Goal: Task Accomplishment & Management: Manage account settings

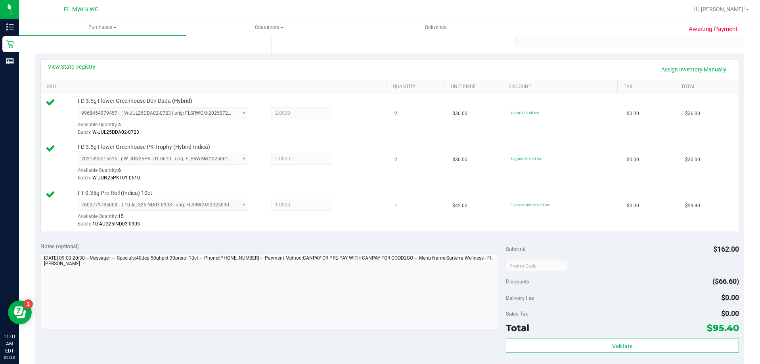
scroll to position [198, 0]
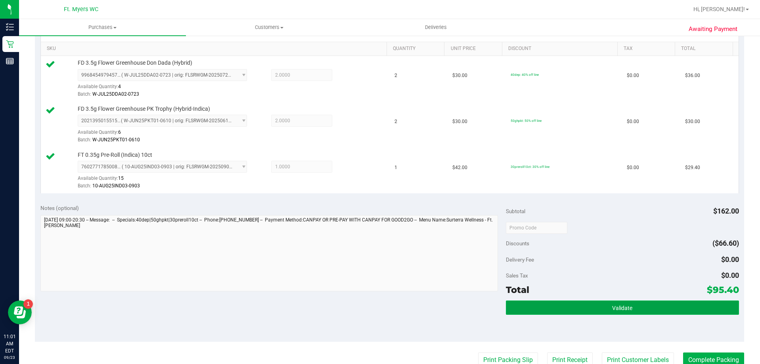
click at [614, 309] on span "Validate" at bounding box center [622, 308] width 20 height 6
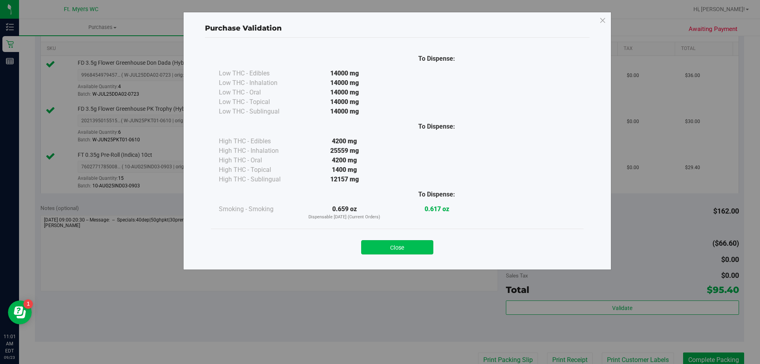
click at [407, 253] on button "Close" at bounding box center [397, 247] width 72 height 14
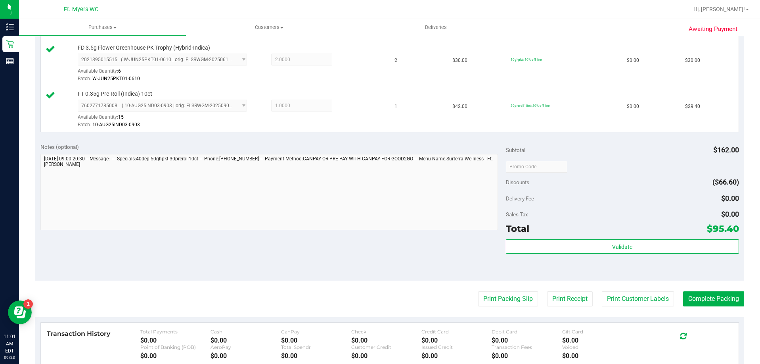
scroll to position [357, 0]
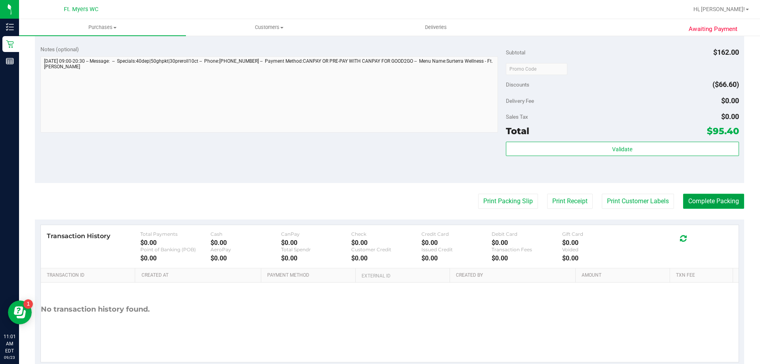
click at [706, 201] on button "Complete Packing" at bounding box center [713, 201] width 61 height 15
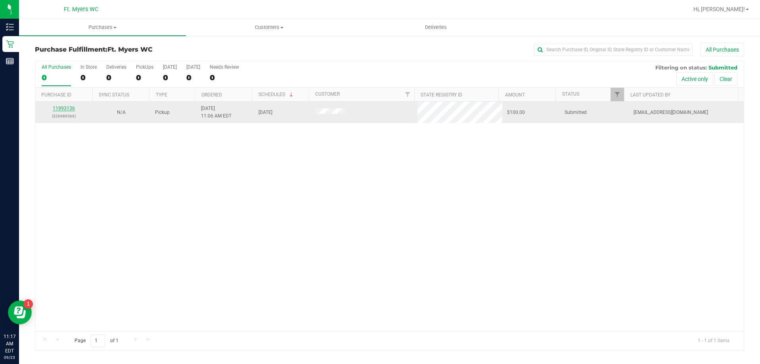
click at [62, 107] on link "11993136" at bounding box center [64, 108] width 22 height 6
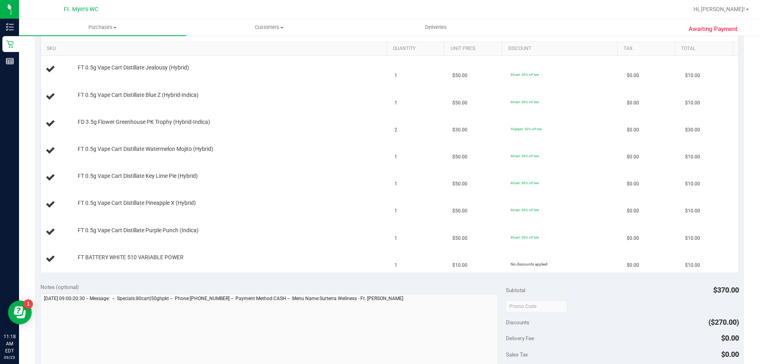
scroll to position [278, 0]
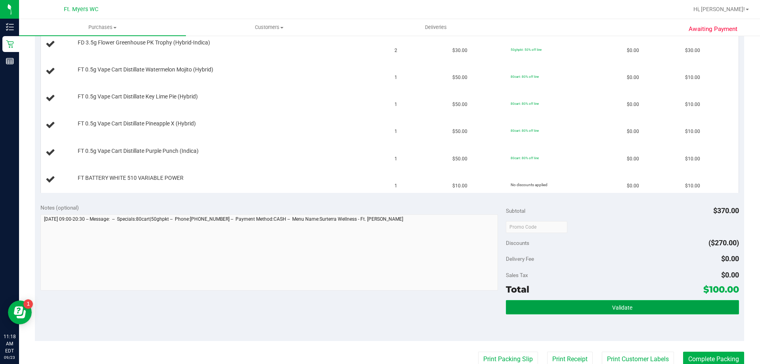
click at [596, 306] on button "Validate" at bounding box center [622, 307] width 233 height 14
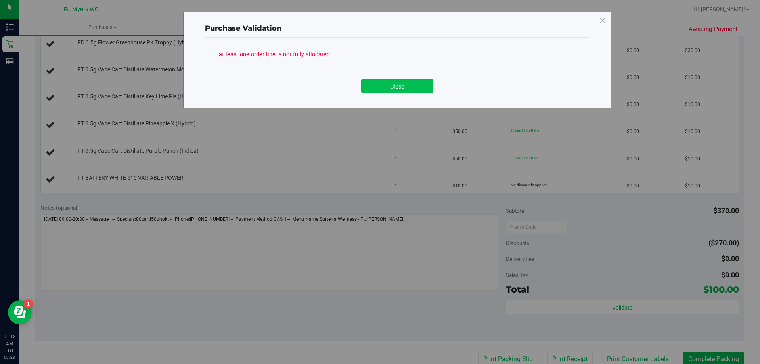
click at [391, 89] on button "Close" at bounding box center [397, 86] width 72 height 14
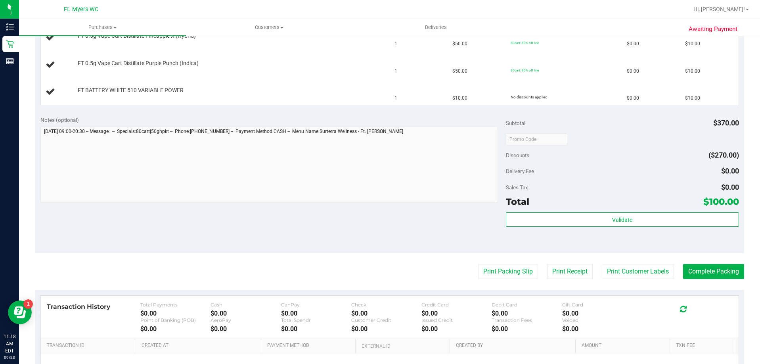
scroll to position [397, 0]
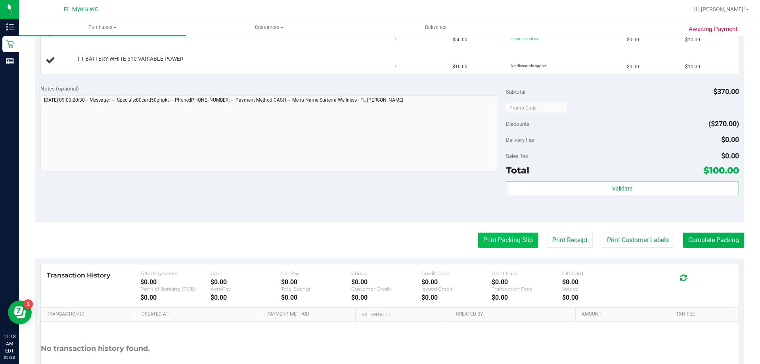
click at [490, 241] on button "Print Packing Slip" at bounding box center [508, 239] width 60 height 15
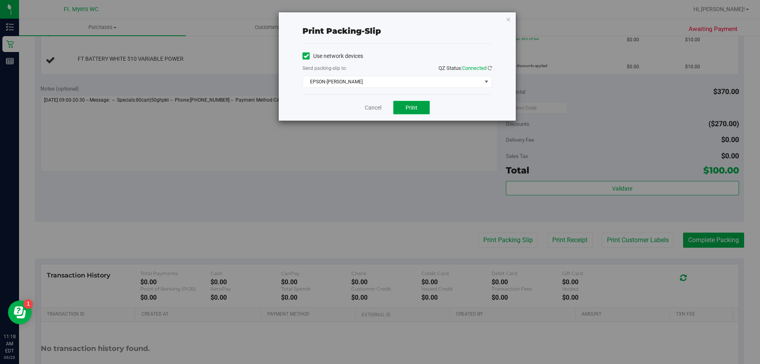
click at [416, 109] on span "Print" at bounding box center [412, 107] width 12 height 6
click at [376, 106] on link "Cancel" at bounding box center [373, 108] width 17 height 8
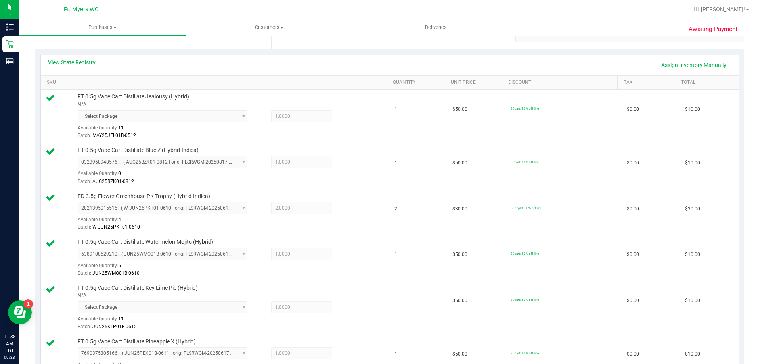
scroll to position [159, 0]
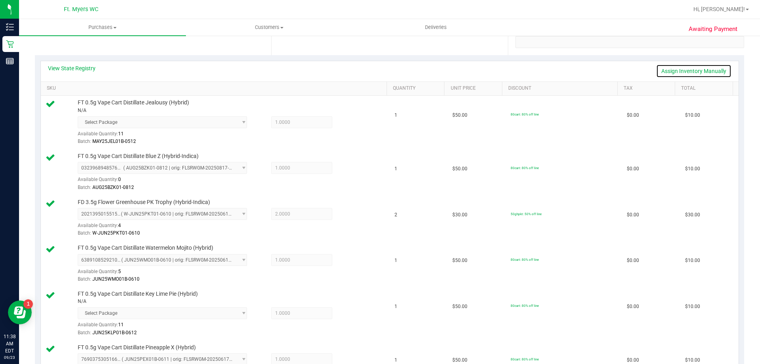
click at [669, 70] on link "Assign Inventory Manually" at bounding box center [693, 70] width 75 height 13
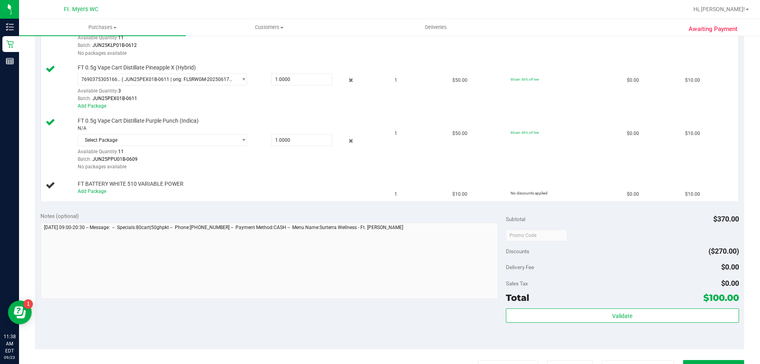
scroll to position [476, 0]
click at [86, 189] on link "Add Package" at bounding box center [92, 190] width 29 height 6
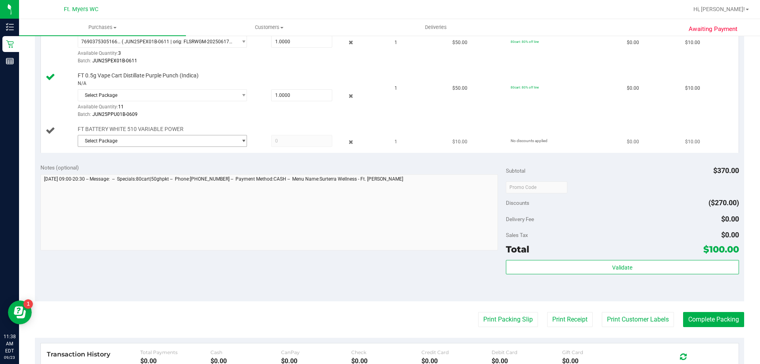
click at [106, 141] on span "Select Package" at bounding box center [157, 140] width 159 height 11
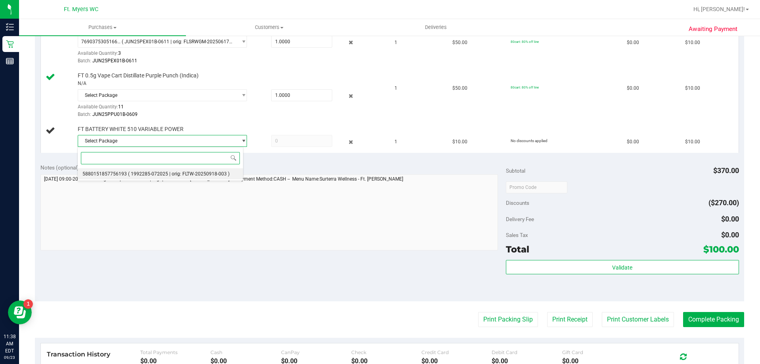
click at [102, 174] on span "5880151857756193" at bounding box center [104, 174] width 44 height 6
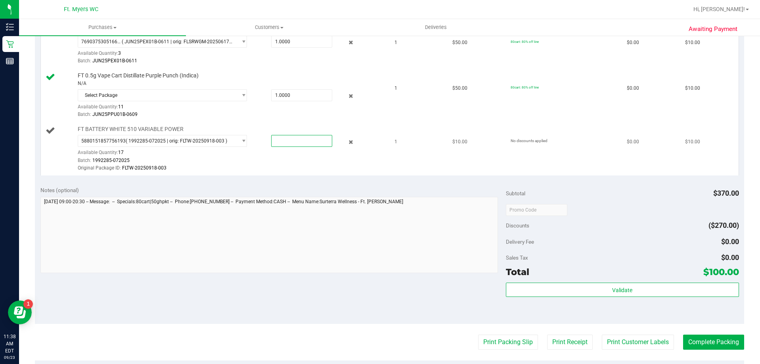
click at [278, 142] on span at bounding box center [301, 141] width 61 height 12
type input "1"
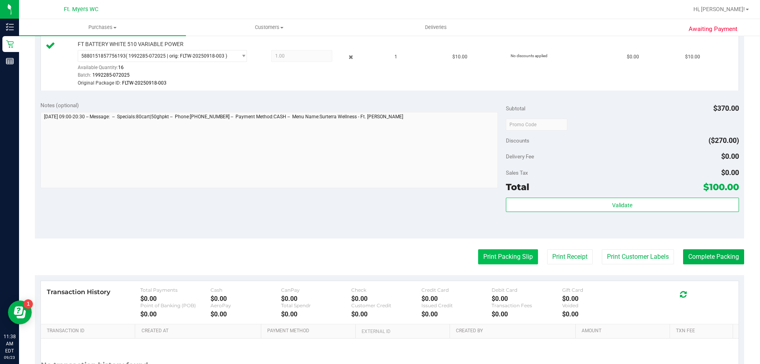
scroll to position [635, 0]
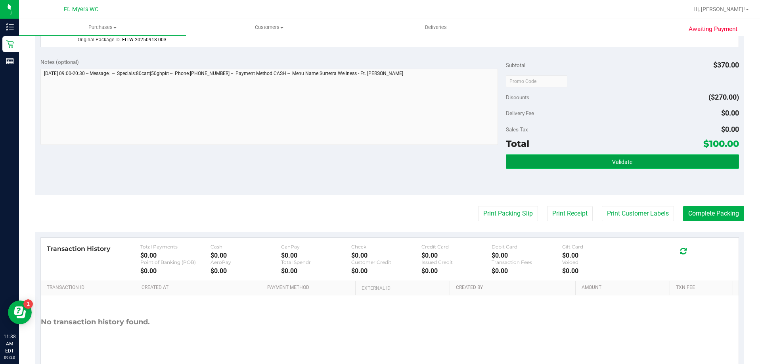
click at [532, 159] on button "Validate" at bounding box center [622, 161] width 233 height 14
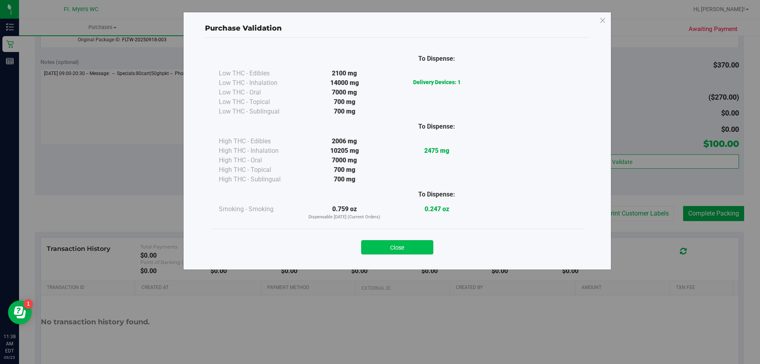
click at [398, 246] on button "Close" at bounding box center [397, 247] width 72 height 14
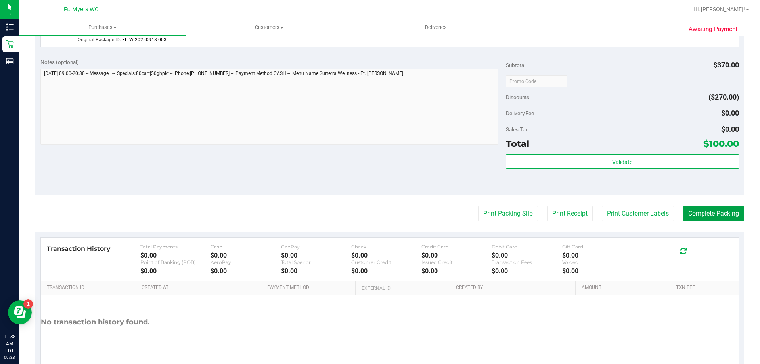
click at [712, 215] on button "Complete Packing" at bounding box center [713, 213] width 61 height 15
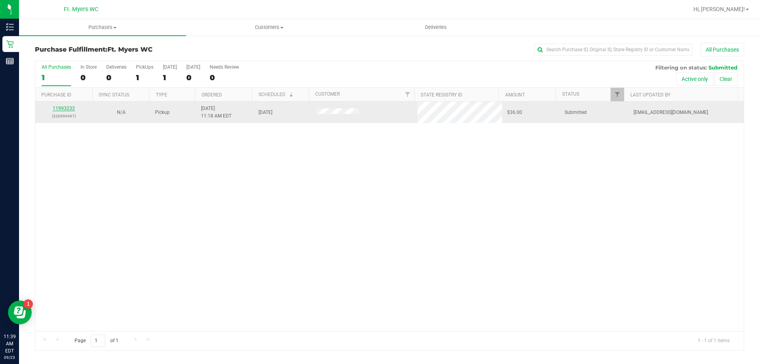
click at [56, 109] on link "11993232" at bounding box center [64, 108] width 22 height 6
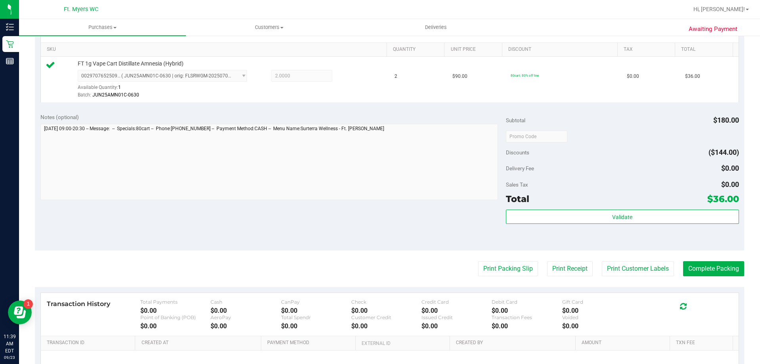
scroll to position [198, 0]
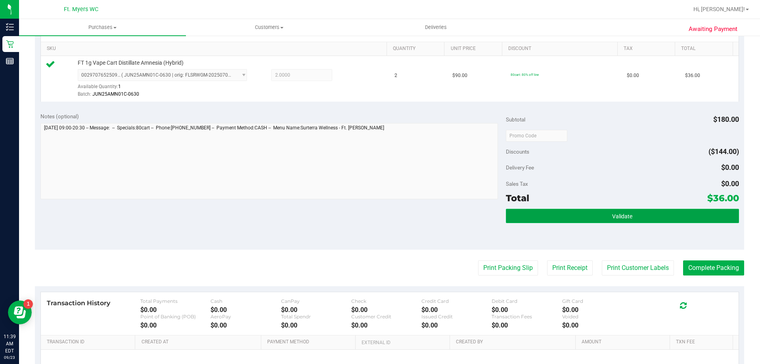
click at [608, 220] on button "Validate" at bounding box center [622, 216] width 233 height 14
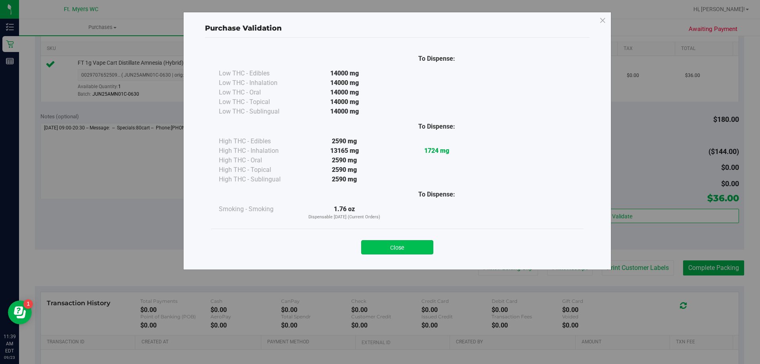
click at [386, 239] on div "Close" at bounding box center [397, 245] width 361 height 20
click at [388, 246] on button "Close" at bounding box center [397, 247] width 72 height 14
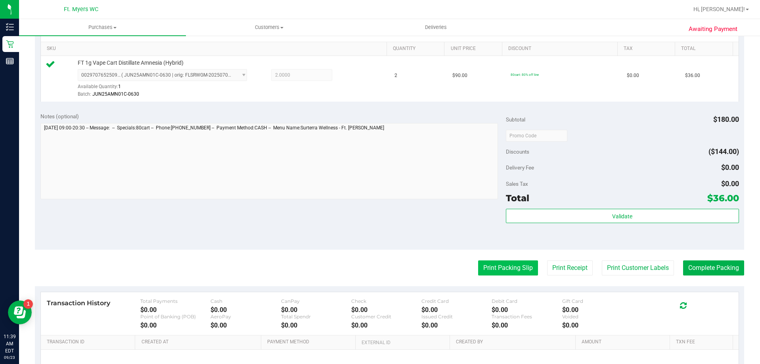
click at [495, 272] on button "Print Packing Slip" at bounding box center [508, 267] width 60 height 15
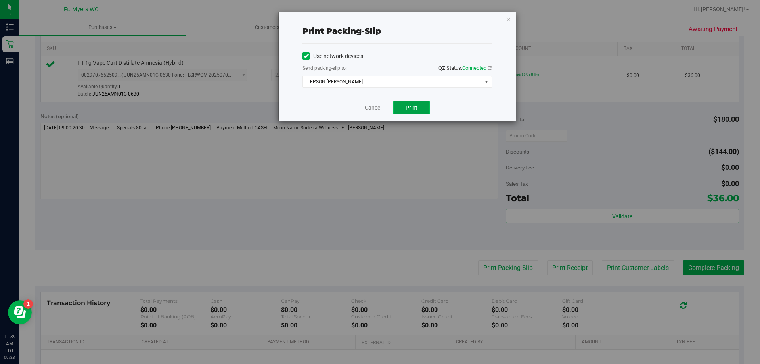
click at [409, 104] on span "Print" at bounding box center [412, 107] width 12 height 6
click at [374, 105] on link "Cancel" at bounding box center [373, 108] width 17 height 8
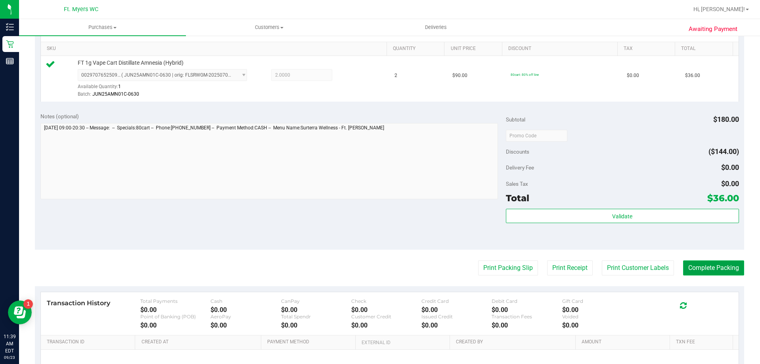
drag, startPoint x: 715, startPoint y: 272, endPoint x: 721, endPoint y: 265, distance: 9.3
click at [716, 271] on button "Complete Packing" at bounding box center [713, 267] width 61 height 15
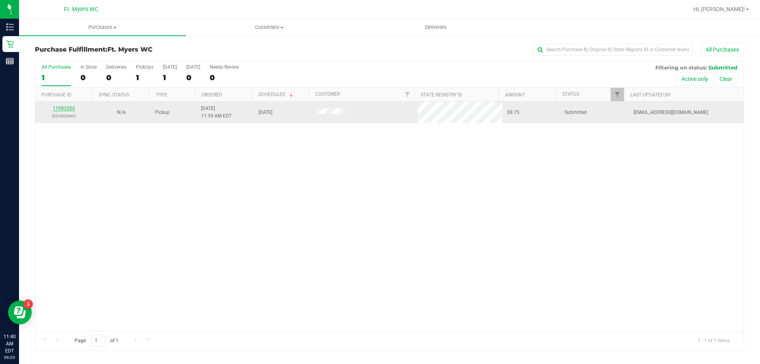
click at [56, 107] on link "11993355" at bounding box center [64, 108] width 22 height 6
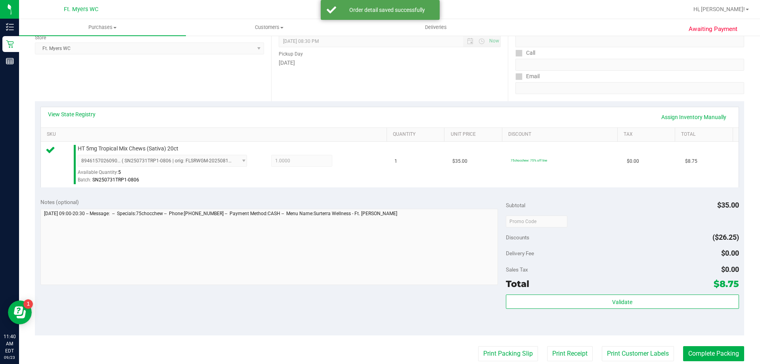
scroll to position [159, 0]
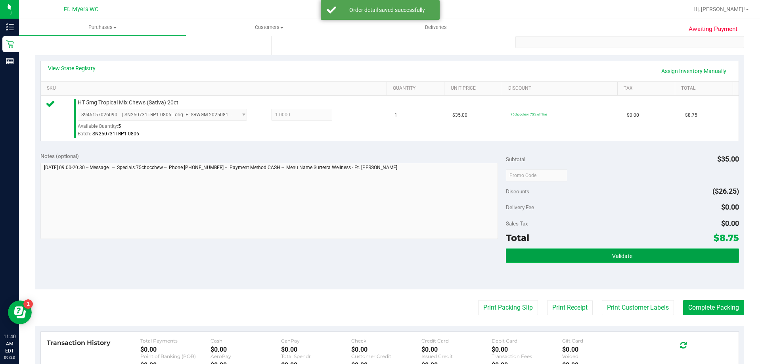
click at [614, 263] on button "Validate" at bounding box center [622, 255] width 233 height 14
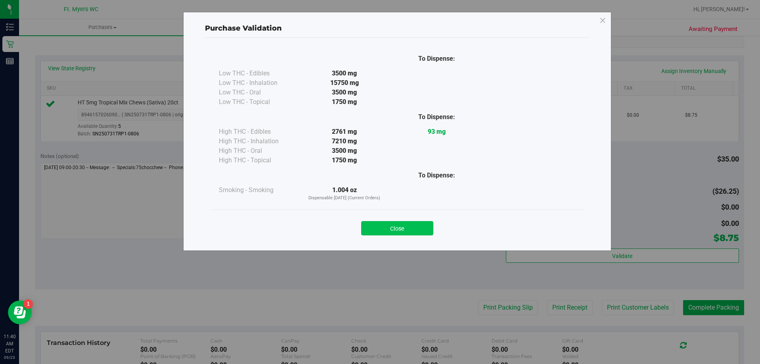
click at [412, 232] on button "Close" at bounding box center [397, 228] width 72 height 14
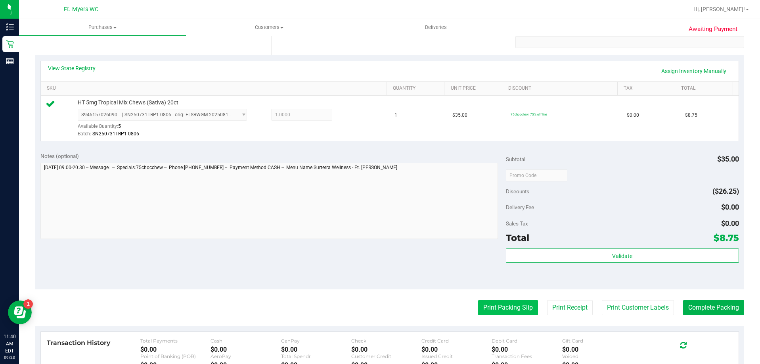
click at [490, 309] on button "Print Packing Slip" at bounding box center [508, 307] width 60 height 15
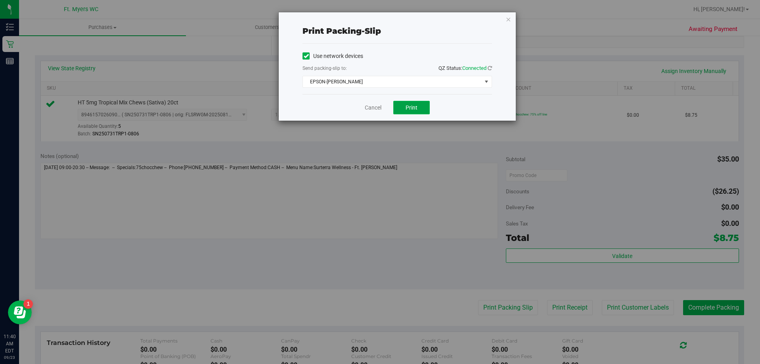
click at [418, 110] on button "Print" at bounding box center [411, 107] width 36 height 13
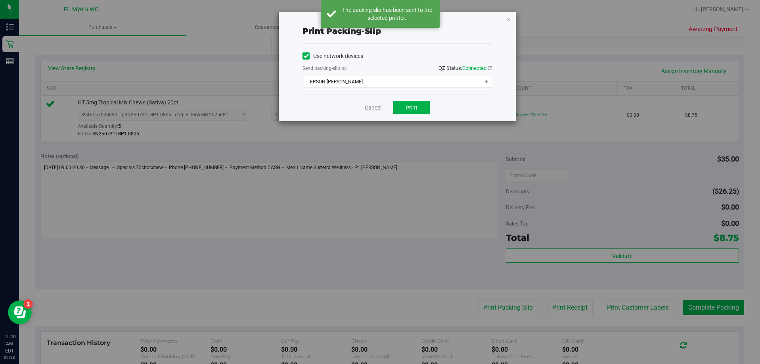
click at [375, 109] on link "Cancel" at bounding box center [373, 108] width 17 height 8
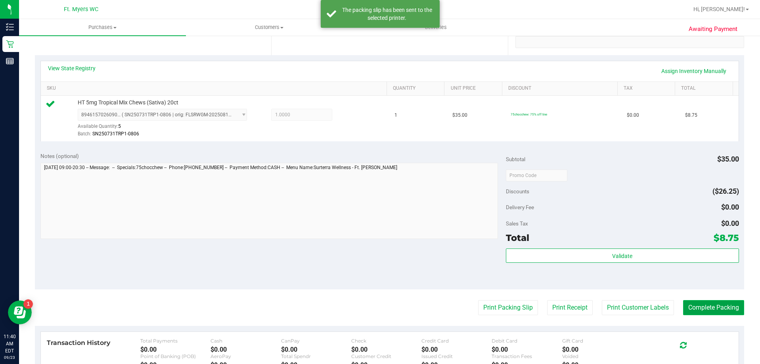
drag, startPoint x: 719, startPoint y: 306, endPoint x: 709, endPoint y: 307, distance: 10.0
click at [717, 306] on button "Complete Packing" at bounding box center [713, 307] width 61 height 15
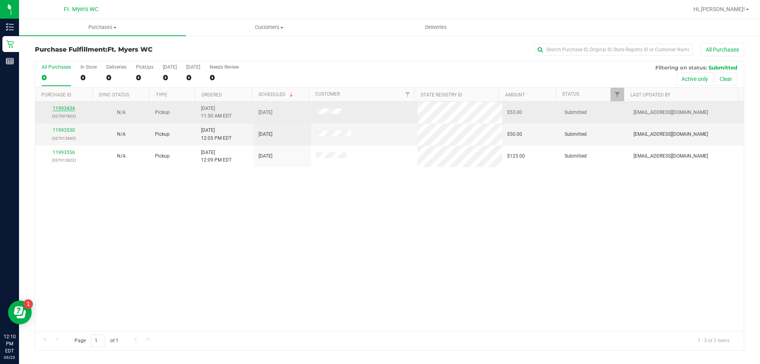
click at [70, 109] on link "11993434" at bounding box center [64, 108] width 22 height 6
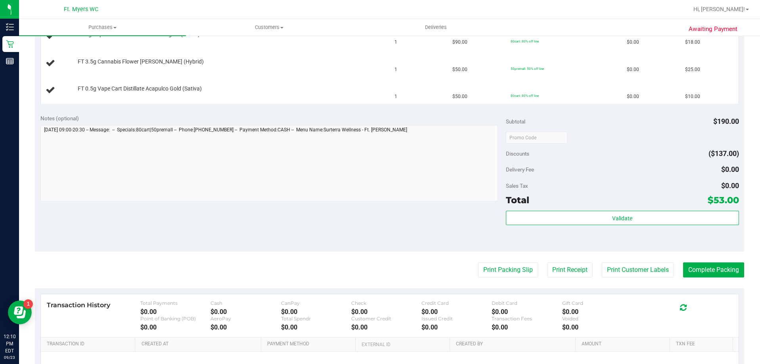
scroll to position [278, 0]
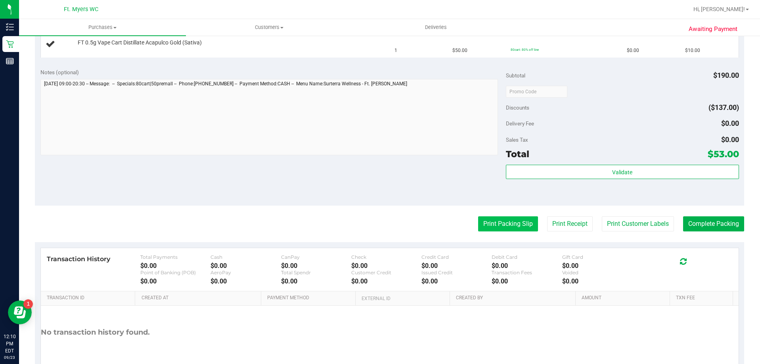
click at [481, 225] on button "Print Packing Slip" at bounding box center [508, 223] width 60 height 15
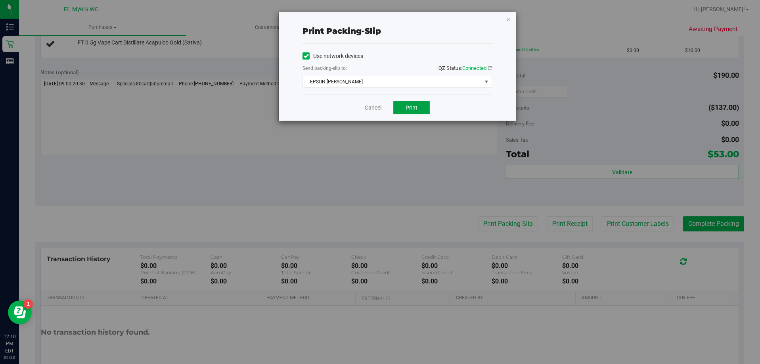
click at [408, 105] on span "Print" at bounding box center [412, 107] width 12 height 6
click at [375, 108] on link "Cancel" at bounding box center [373, 108] width 17 height 8
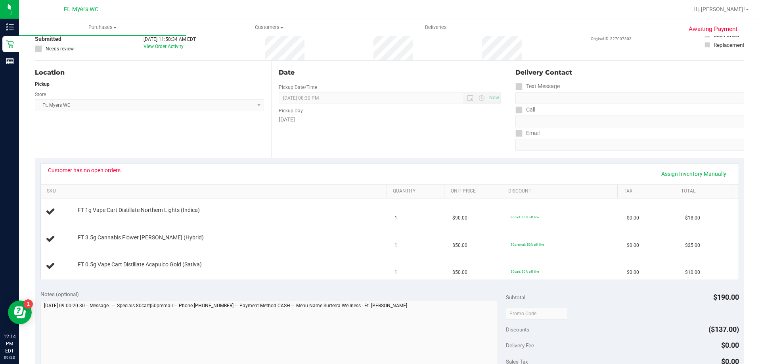
scroll to position [0, 0]
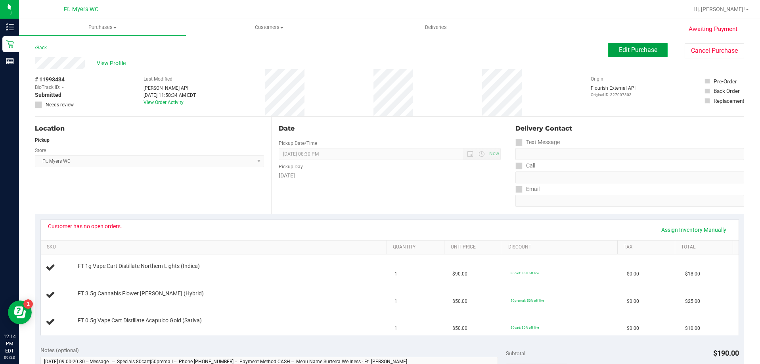
click at [640, 48] on span "Edit Purchase" at bounding box center [638, 50] width 38 height 8
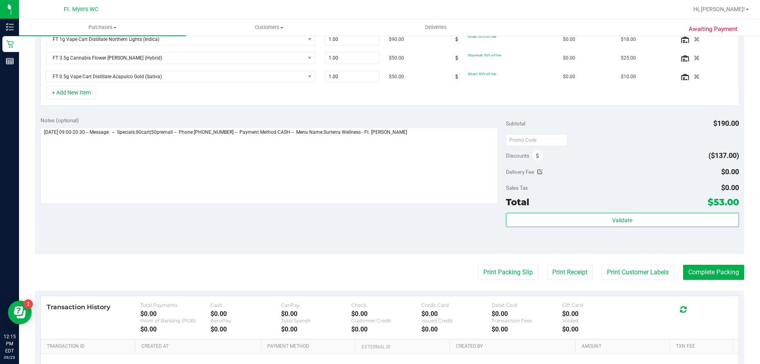
scroll to position [238, 0]
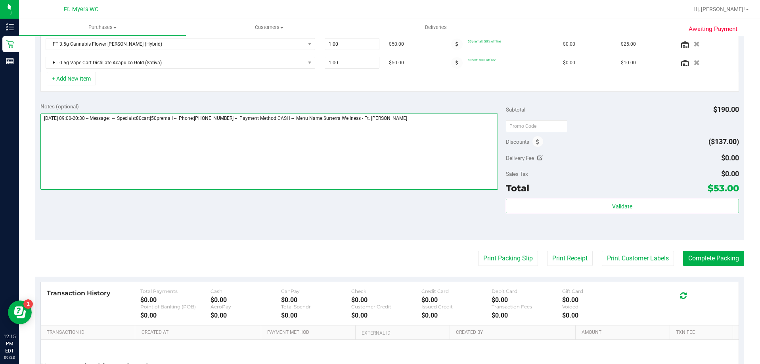
click at [416, 117] on textarea at bounding box center [269, 151] width 458 height 76
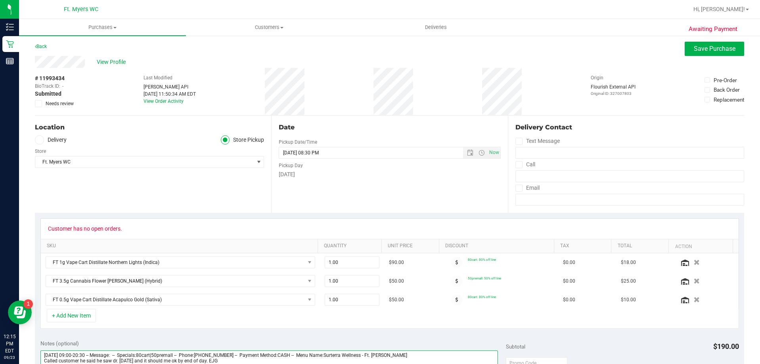
scroll to position [0, 0]
type textarea "[DATE] 09:00-20:30 -- Message: -- Specials:80cart|50premall -- Phone:[PHONE_NUM…"
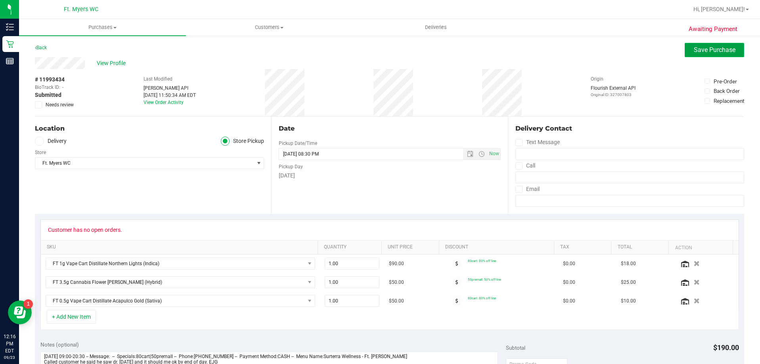
click at [710, 46] on span "Save Purchase" at bounding box center [715, 50] width 42 height 8
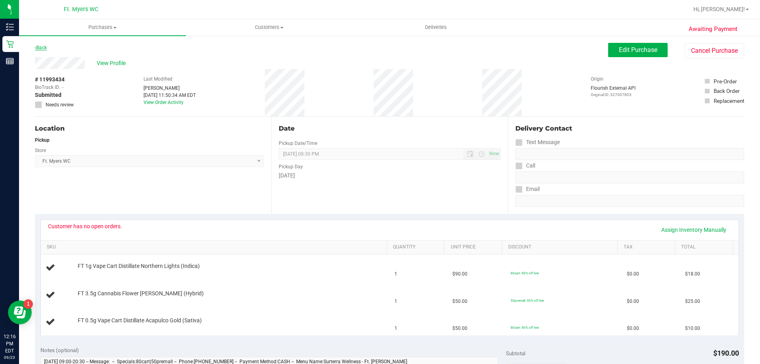
click at [42, 50] on link "Back" at bounding box center [41, 48] width 12 height 6
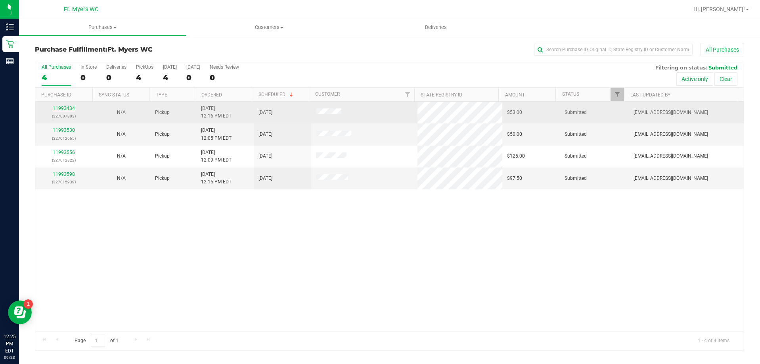
click at [64, 107] on link "11993434" at bounding box center [64, 108] width 22 height 6
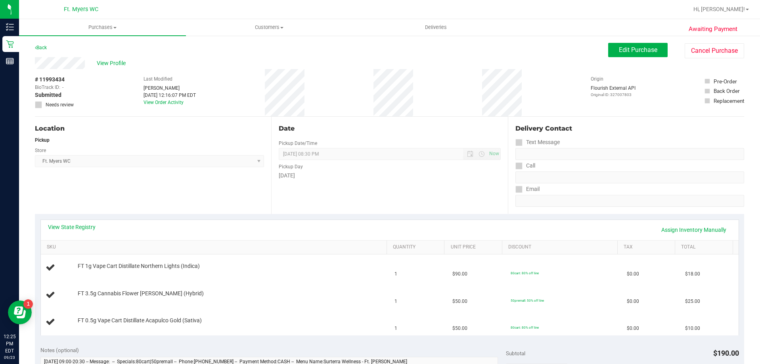
click at [39, 105] on icon at bounding box center [38, 105] width 5 height 0
click at [626, 52] on span "Edit Purchase" at bounding box center [638, 50] width 38 height 8
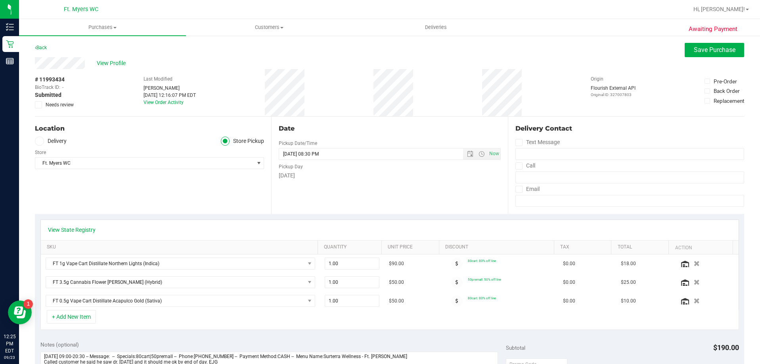
click at [36, 105] on icon at bounding box center [38, 105] width 5 height 0
click at [0, 0] on input "Needs review" at bounding box center [0, 0] width 0 height 0
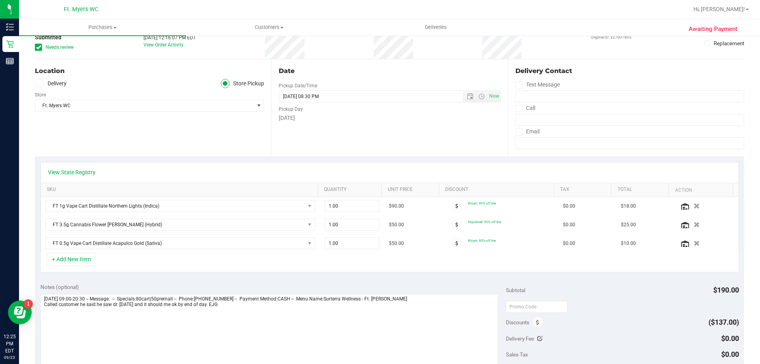
scroll to position [119, 0]
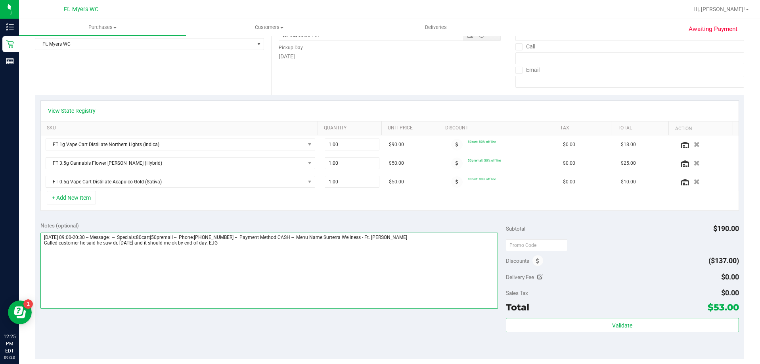
click at [113, 242] on textarea at bounding box center [269, 270] width 458 height 76
click at [114, 243] on textarea at bounding box center [269, 270] width 458 height 76
click at [144, 245] on textarea at bounding box center [269, 270] width 458 height 76
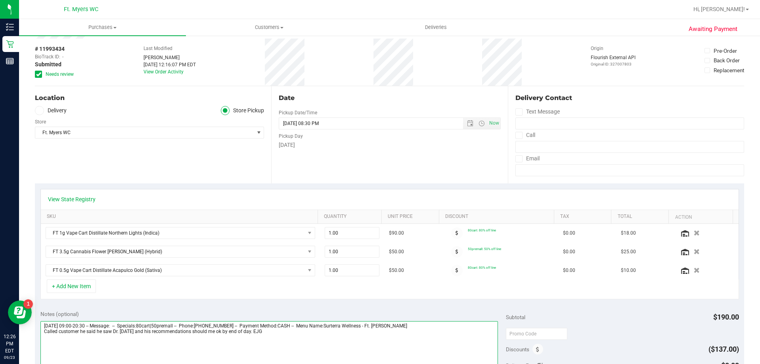
scroll to position [0, 0]
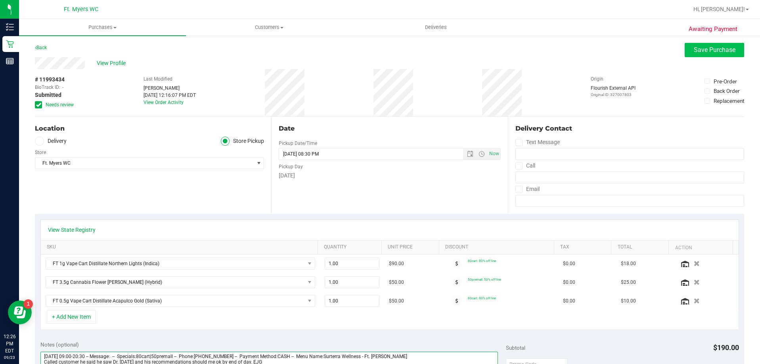
type textarea "[DATE] 09:00-20:30 -- Message: -- Specials:80cart|50premall -- Phone:[PHONE_NUM…"
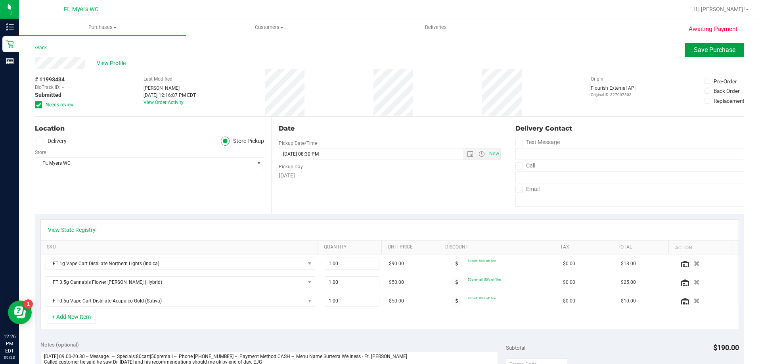
click at [707, 47] on span "Save Purchase" at bounding box center [715, 50] width 42 height 8
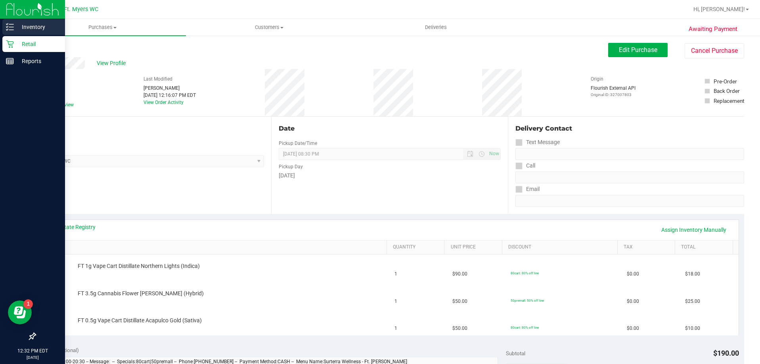
click at [38, 25] on p "Inventory" at bounding box center [38, 27] width 48 height 10
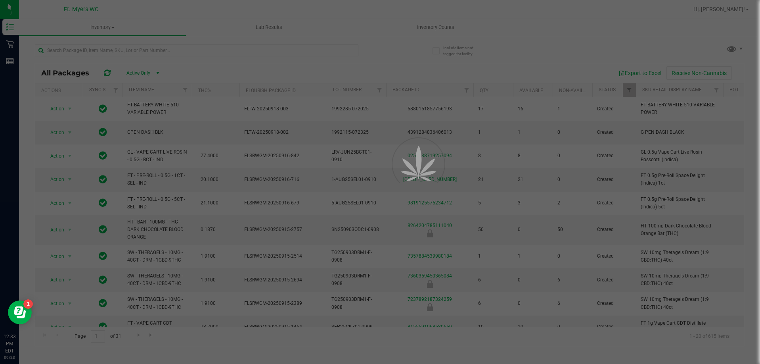
click at [54, 54] on div at bounding box center [380, 182] width 760 height 364
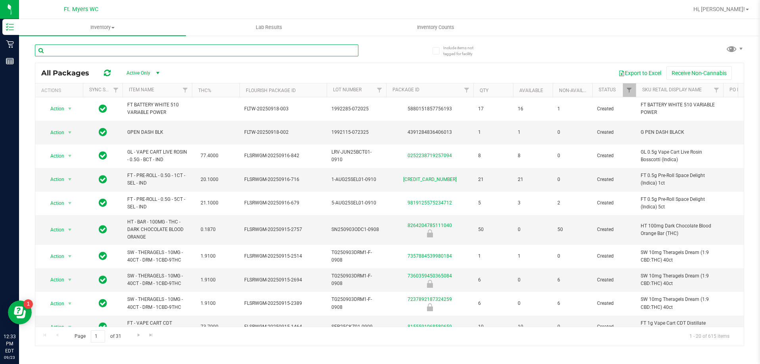
click at [69, 53] on input "text" at bounding box center [197, 50] width 324 height 12
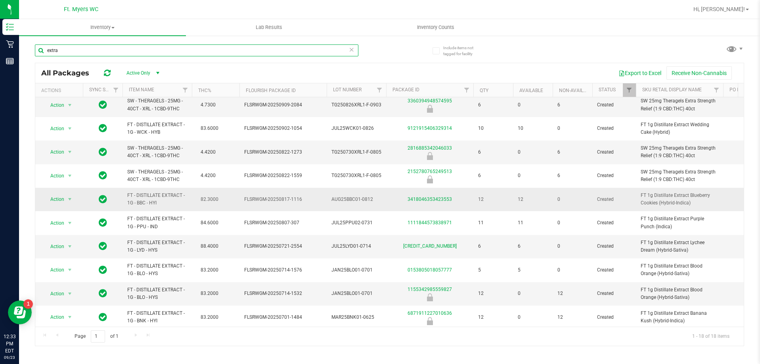
scroll to position [40, 0]
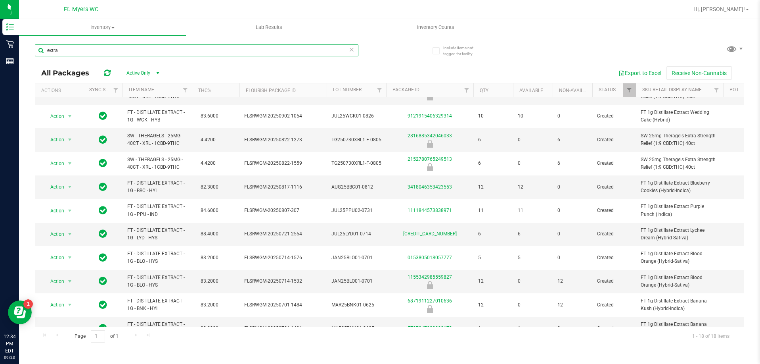
type input "extra"
click at [93, 28] on span "Inventory" at bounding box center [102, 27] width 167 height 7
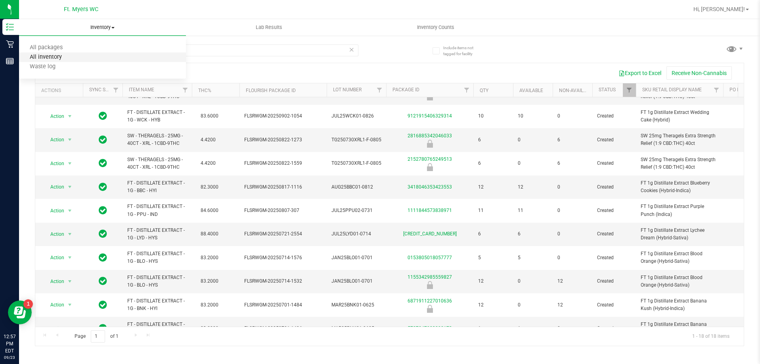
click at [58, 57] on span "All inventory" at bounding box center [46, 57] width 54 height 7
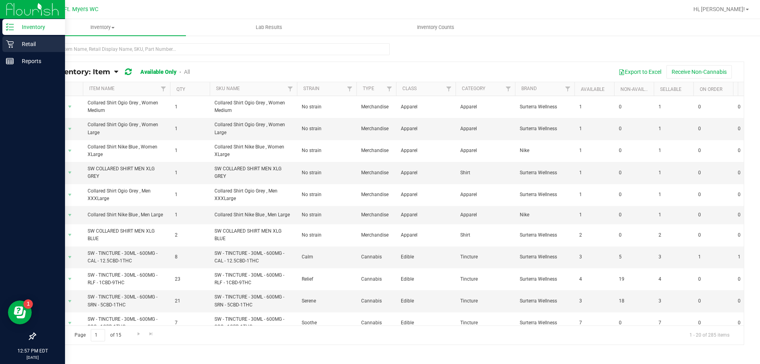
click at [13, 42] on icon at bounding box center [10, 44] width 8 height 8
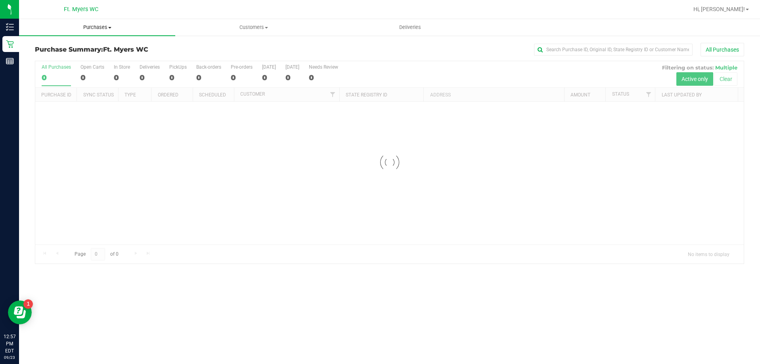
click at [103, 26] on span "Purchases" at bounding box center [97, 27] width 156 height 7
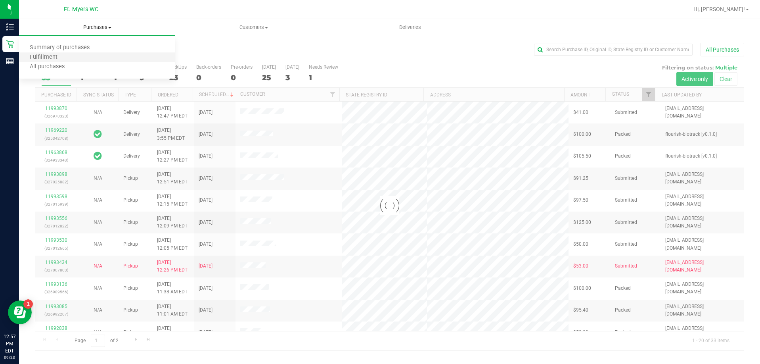
click at [88, 57] on li "Fulfillment" at bounding box center [97, 58] width 156 height 10
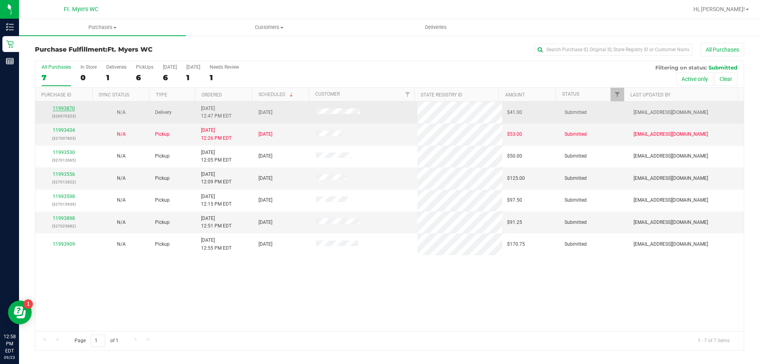
click at [63, 107] on link "11993870" at bounding box center [64, 108] width 22 height 6
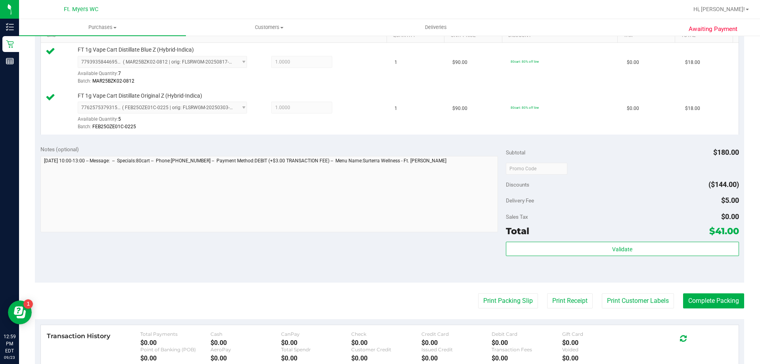
scroll to position [278, 0]
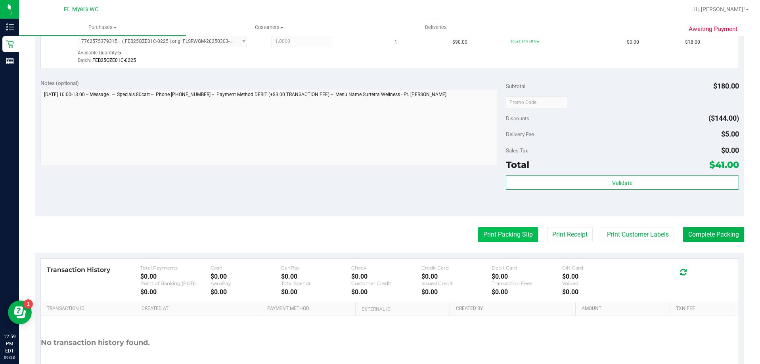
click at [501, 234] on button "Print Packing Slip" at bounding box center [508, 234] width 60 height 15
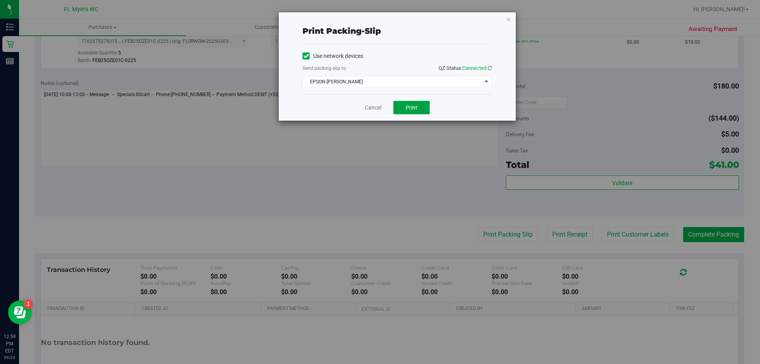
click at [421, 106] on button "Print" at bounding box center [411, 107] width 36 height 13
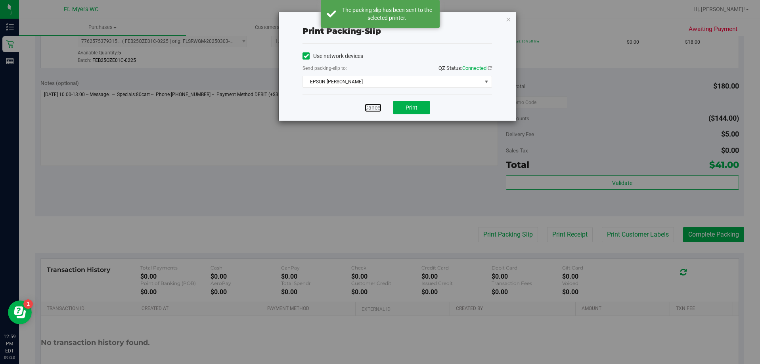
click at [377, 106] on link "Cancel" at bounding box center [373, 108] width 17 height 8
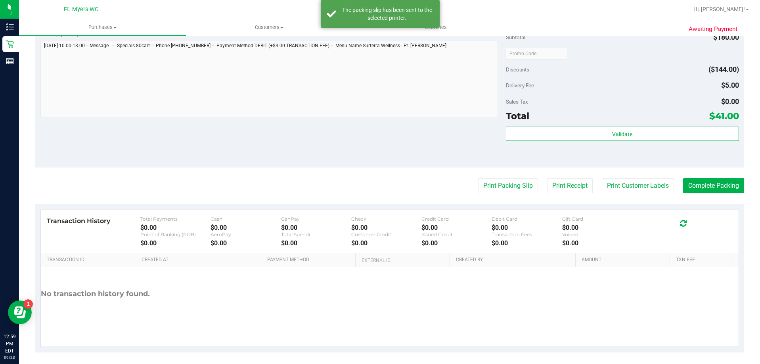
scroll to position [331, 0]
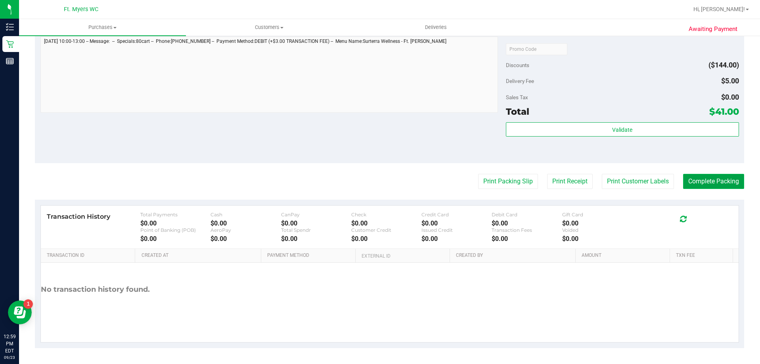
click at [699, 182] on button "Complete Packing" at bounding box center [713, 181] width 61 height 15
click at [700, 177] on button "Complete Packing" at bounding box center [713, 181] width 61 height 15
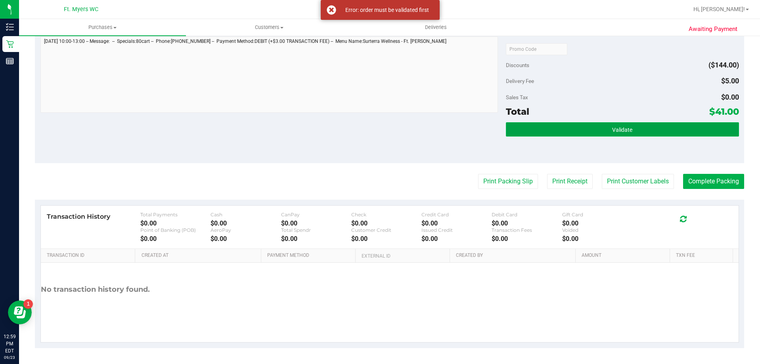
click at [618, 130] on span "Validate" at bounding box center [622, 130] width 20 height 6
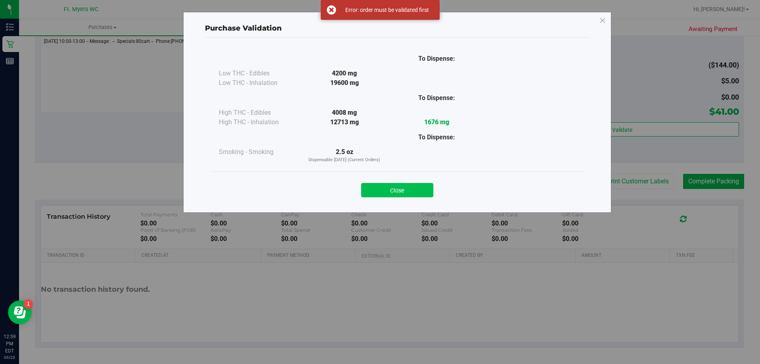
click at [392, 190] on button "Close" at bounding box center [397, 190] width 72 height 14
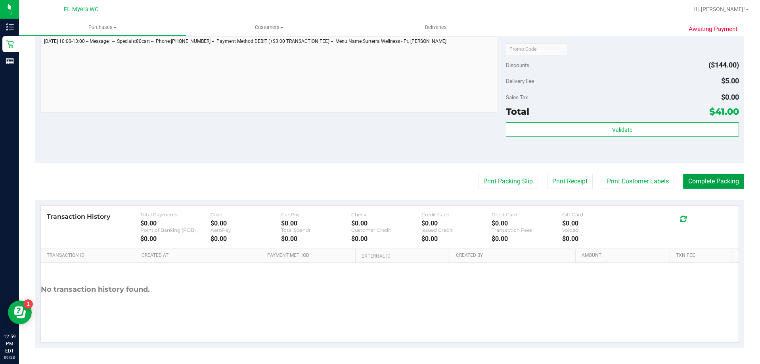
click at [703, 178] on button "Complete Packing" at bounding box center [713, 181] width 61 height 15
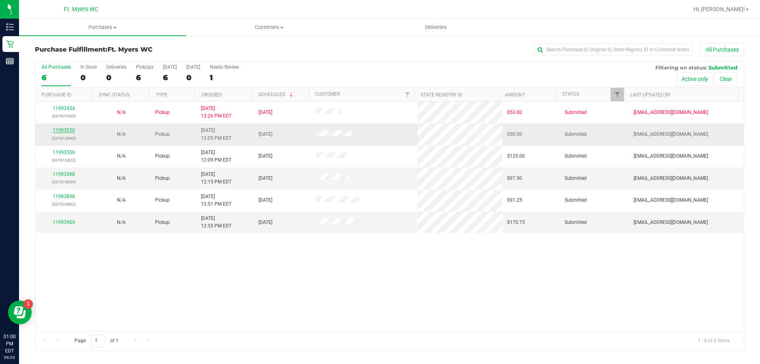
click at [70, 130] on link "11993530" at bounding box center [64, 130] width 22 height 6
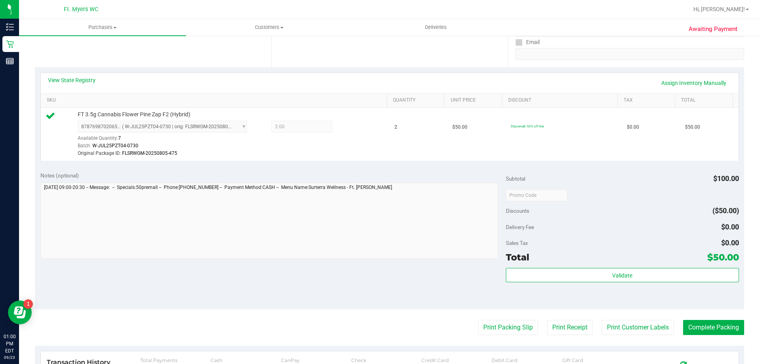
scroll to position [159, 0]
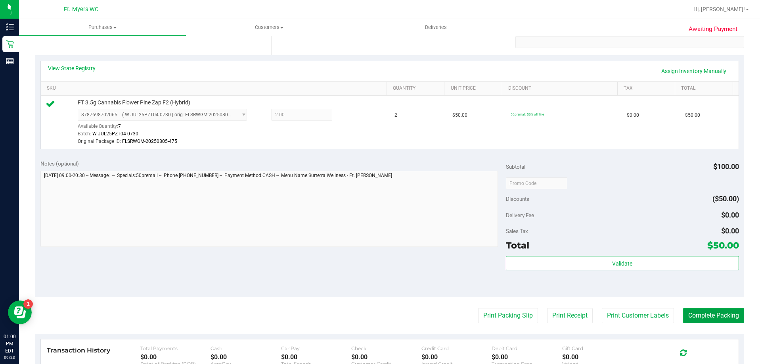
click at [718, 313] on button "Complete Packing" at bounding box center [713, 315] width 61 height 15
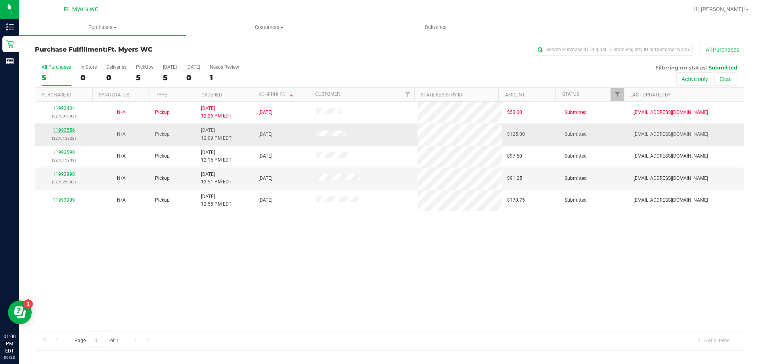
click at [67, 130] on link "11993556" at bounding box center [64, 130] width 22 height 6
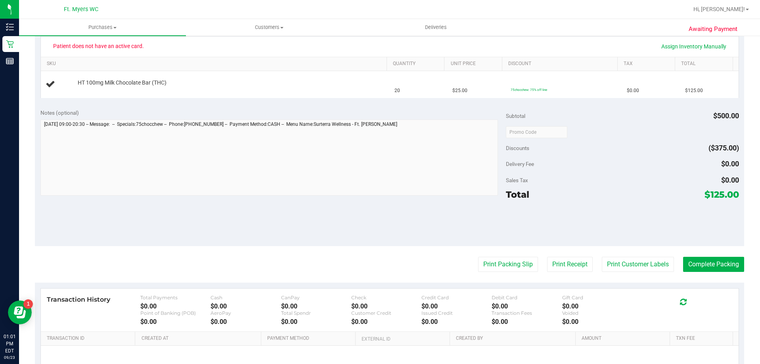
scroll to position [198, 0]
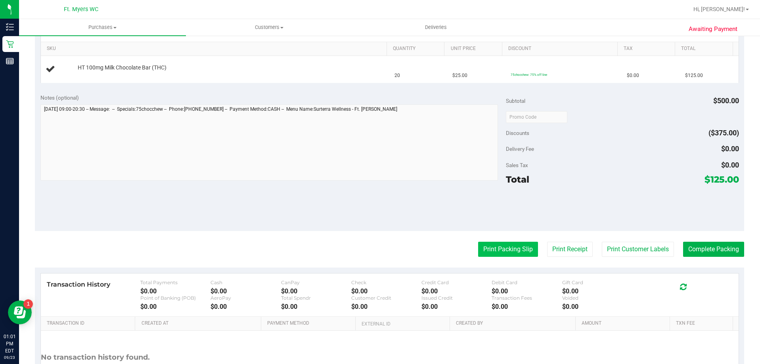
click at [500, 244] on button "Print Packing Slip" at bounding box center [508, 249] width 60 height 15
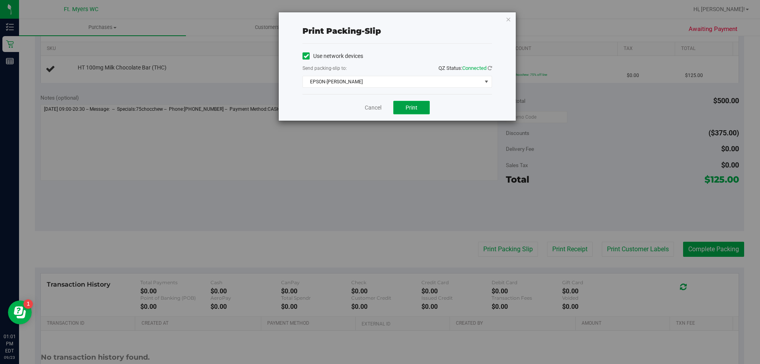
click at [418, 107] on button "Print" at bounding box center [411, 107] width 36 height 13
click at [373, 107] on link "Cancel" at bounding box center [373, 108] width 17 height 8
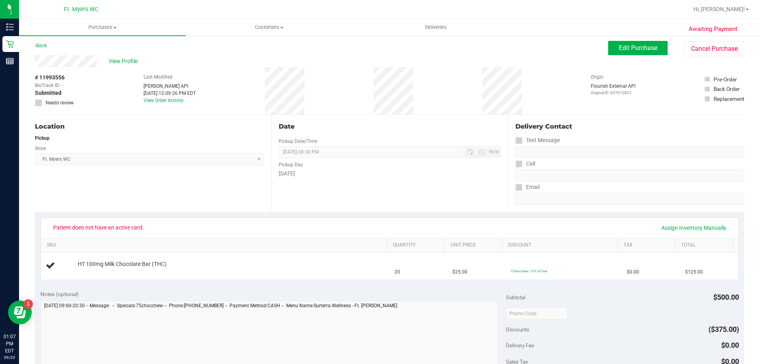
scroll to position [0, 0]
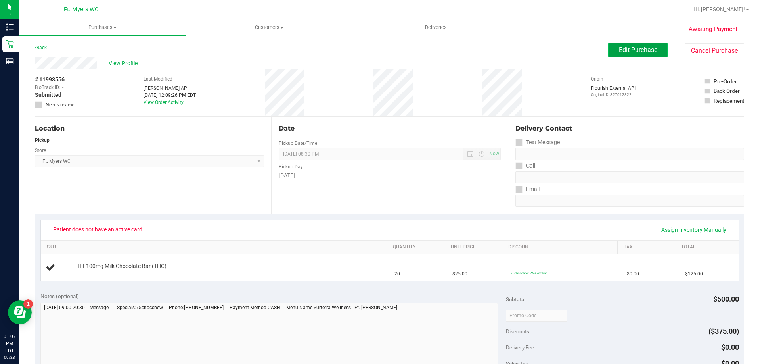
click at [641, 48] on span "Edit Purchase" at bounding box center [638, 50] width 38 height 8
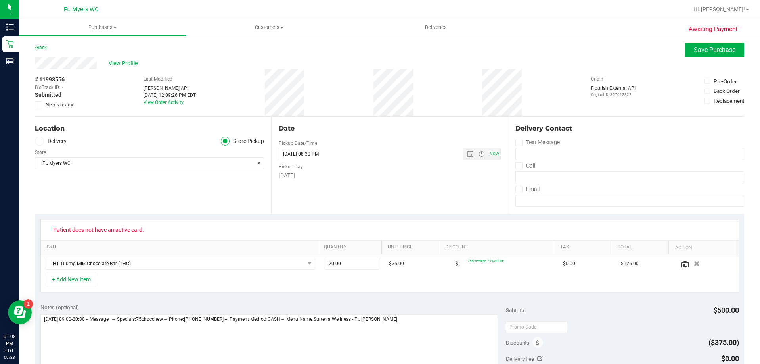
click at [38, 105] on icon at bounding box center [38, 105] width 5 height 0
click at [0, 0] on input "Needs review" at bounding box center [0, 0] width 0 height 0
click at [396, 320] on textarea at bounding box center [269, 352] width 458 height 76
type textarea "[DATE] 09:00-20:30 -- Message: -- Specials:75chocchew -- Phone:[PHONE_NUMBER] -…"
click at [717, 48] on span "Save Purchase" at bounding box center [715, 50] width 42 height 8
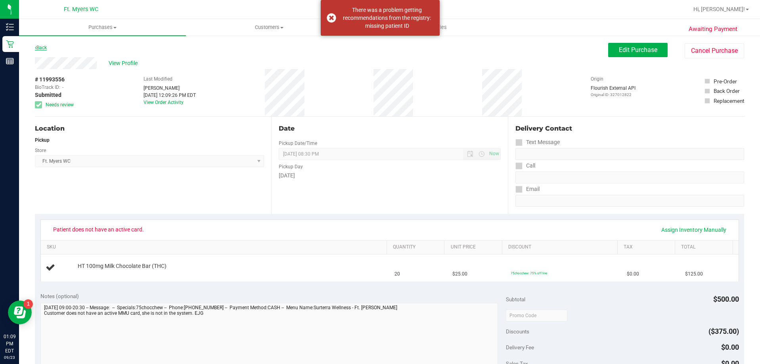
click at [41, 47] on link "Back" at bounding box center [41, 48] width 12 height 6
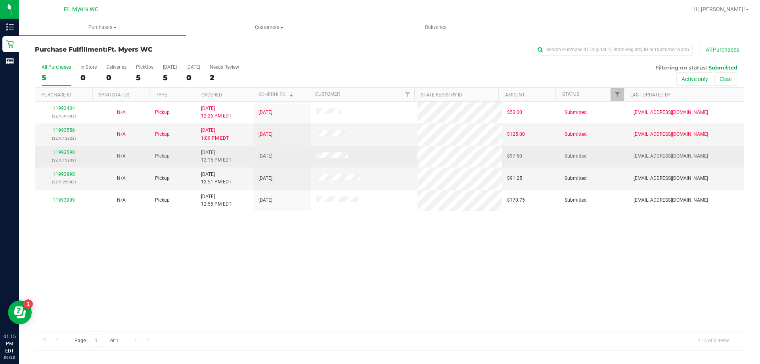
click at [65, 152] on link "11993598" at bounding box center [64, 153] width 22 height 6
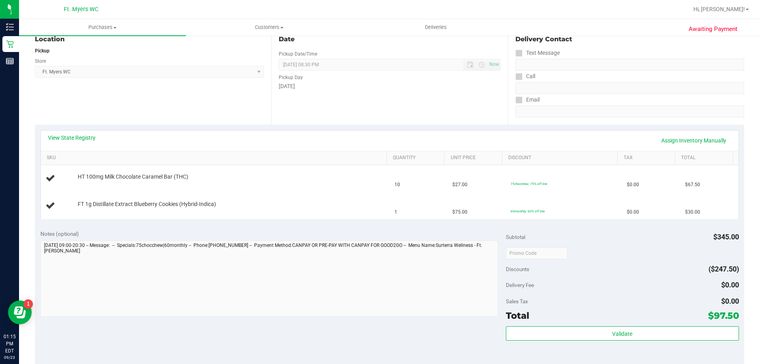
scroll to position [119, 0]
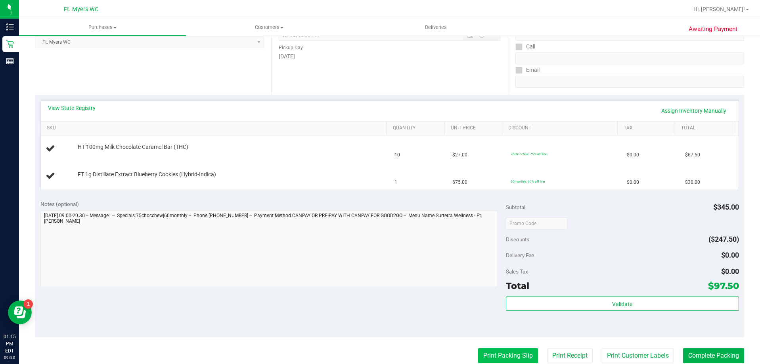
click at [508, 360] on button "Print Packing Slip" at bounding box center [508, 355] width 60 height 15
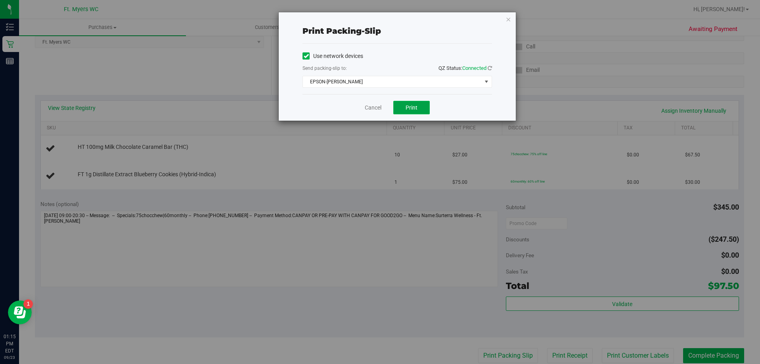
click at [416, 105] on span "Print" at bounding box center [412, 107] width 12 height 6
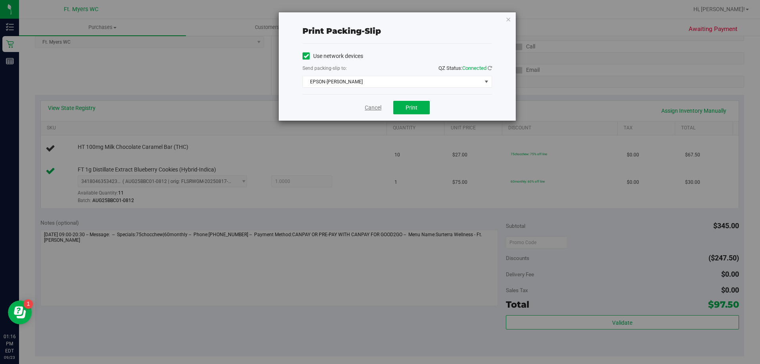
click at [376, 105] on link "Cancel" at bounding box center [373, 108] width 17 height 8
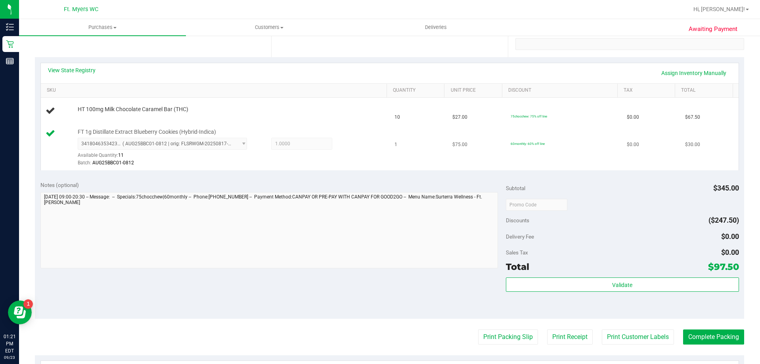
scroll to position [143, 0]
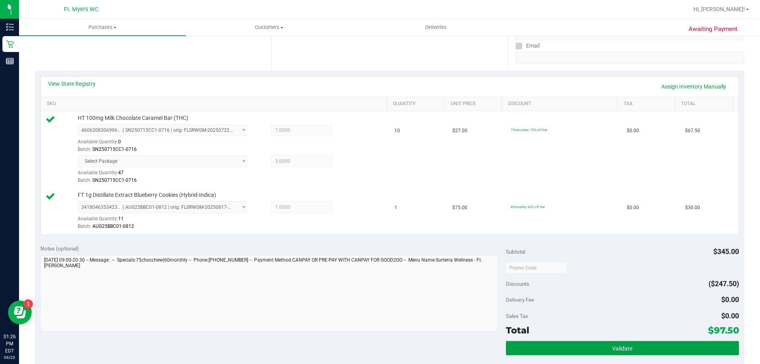
click at [564, 347] on button "Validate" at bounding box center [622, 348] width 233 height 14
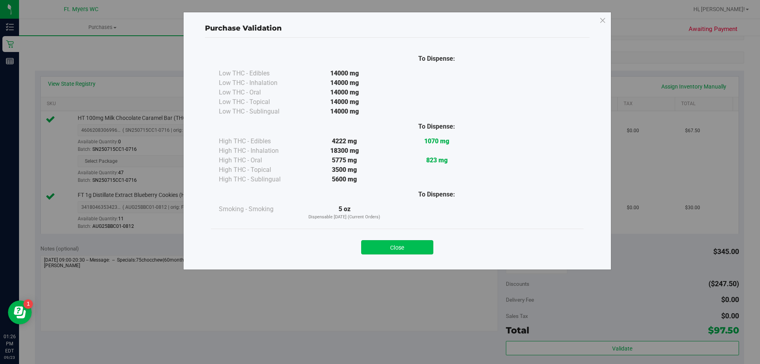
click at [400, 246] on button "Close" at bounding box center [397, 247] width 72 height 14
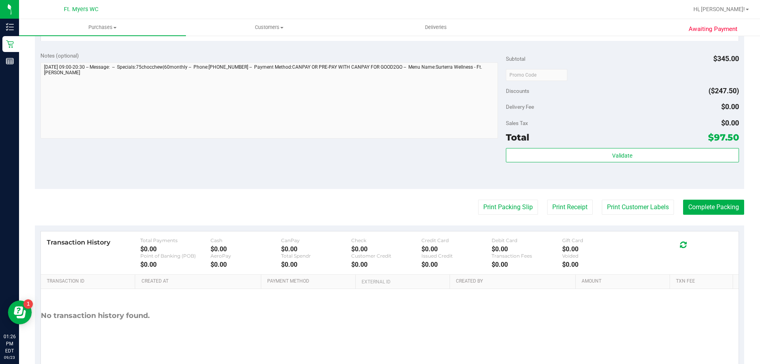
scroll to position [341, 0]
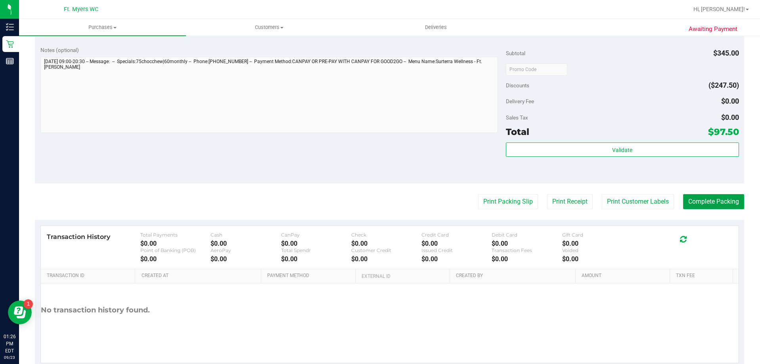
click at [696, 200] on button "Complete Packing" at bounding box center [713, 201] width 61 height 15
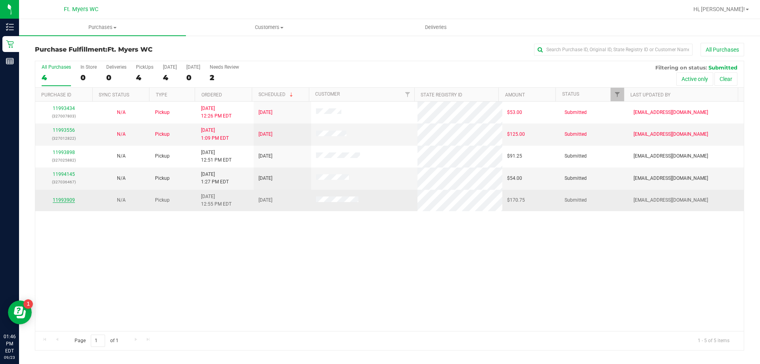
click at [70, 197] on link "11993909" at bounding box center [64, 200] width 22 height 6
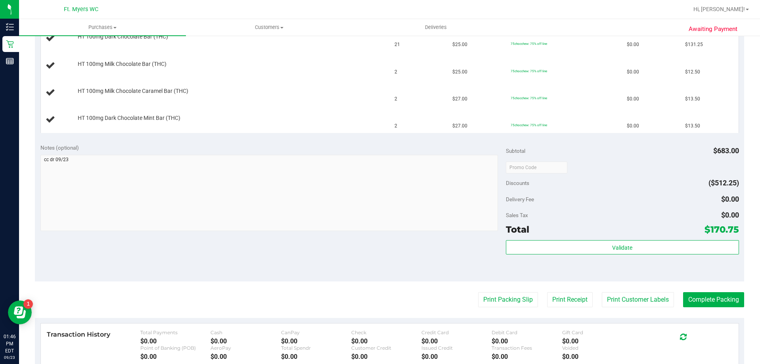
scroll to position [238, 0]
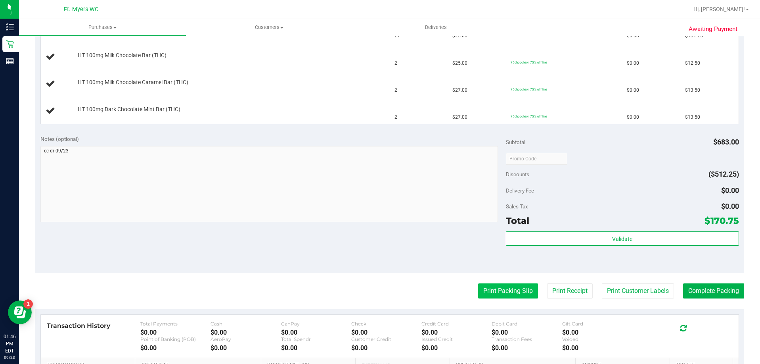
click at [501, 290] on button "Print Packing Slip" at bounding box center [508, 290] width 60 height 15
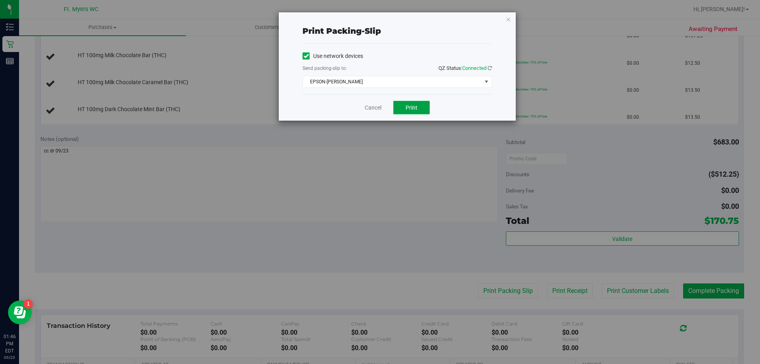
click at [417, 111] on button "Print" at bounding box center [411, 107] width 36 height 13
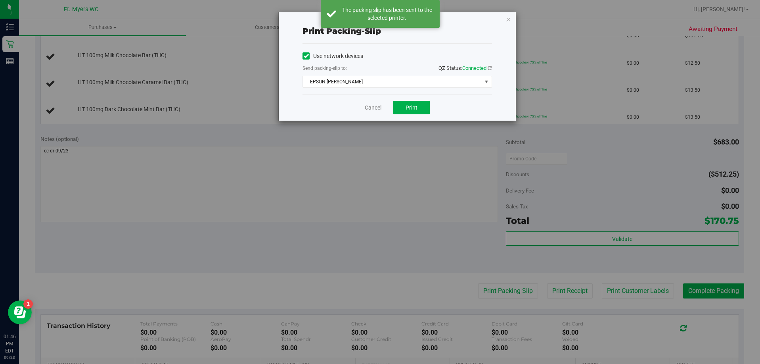
click at [383, 109] on div "Cancel Print" at bounding box center [398, 107] width 190 height 27
click at [367, 108] on link "Cancel" at bounding box center [373, 108] width 17 height 8
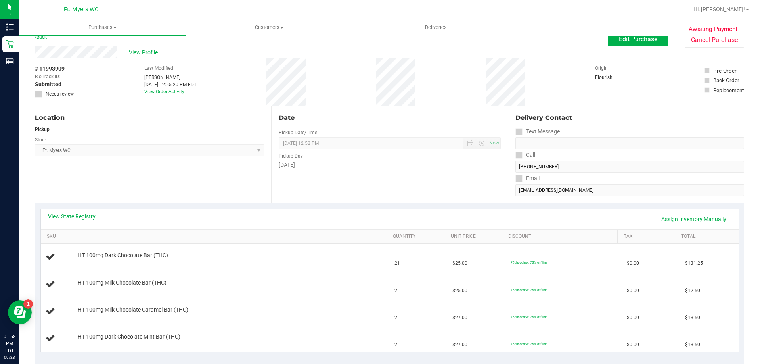
scroll to position [0, 0]
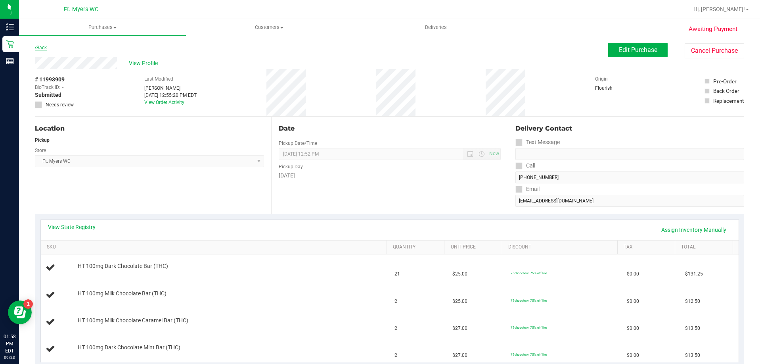
click at [39, 47] on link "Back" at bounding box center [41, 48] width 12 height 6
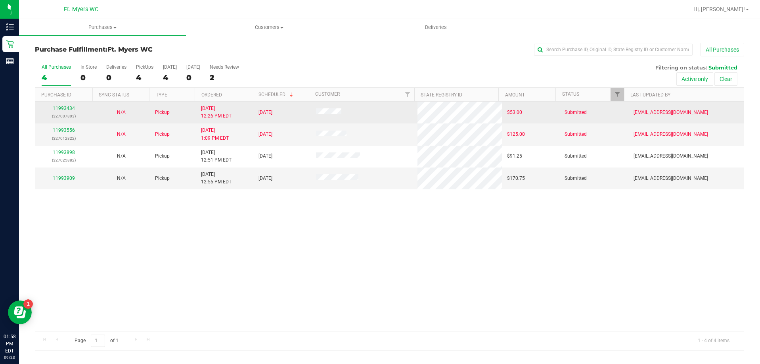
click at [70, 109] on link "11993434" at bounding box center [64, 108] width 22 height 6
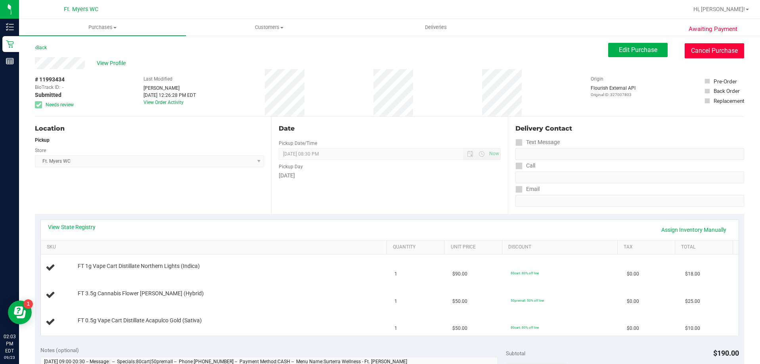
click at [709, 53] on button "Cancel Purchase" at bounding box center [714, 50] width 59 height 15
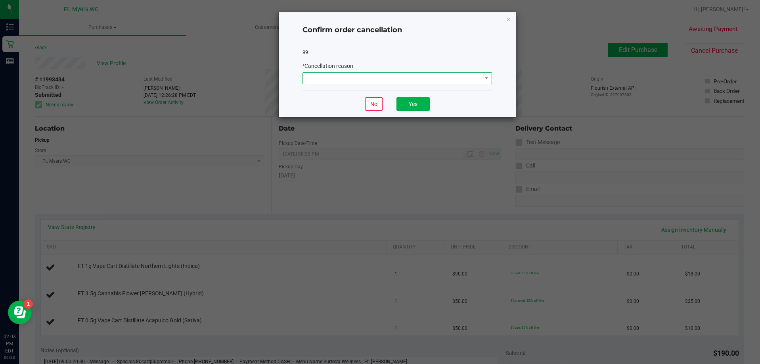
click at [388, 75] on span at bounding box center [392, 78] width 179 height 11
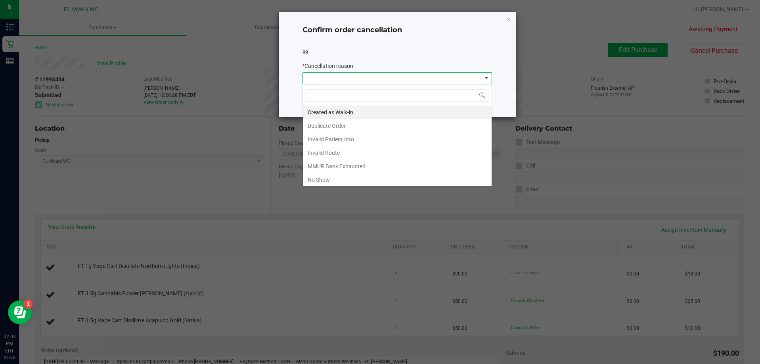
scroll to position [12, 190]
click at [362, 112] on li "Created as Walk-in" at bounding box center [397, 111] width 189 height 13
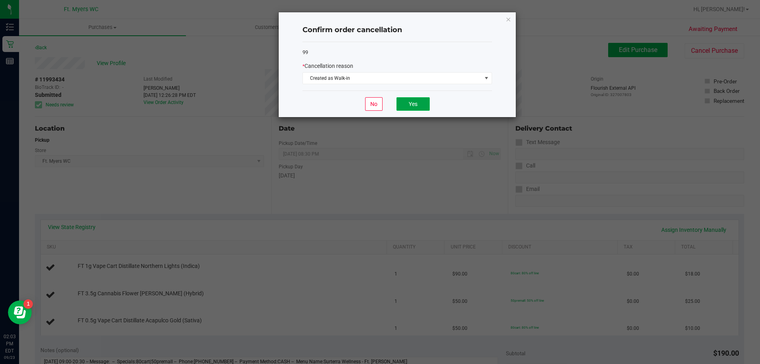
click at [408, 107] on button "Yes" at bounding box center [413, 103] width 33 height 13
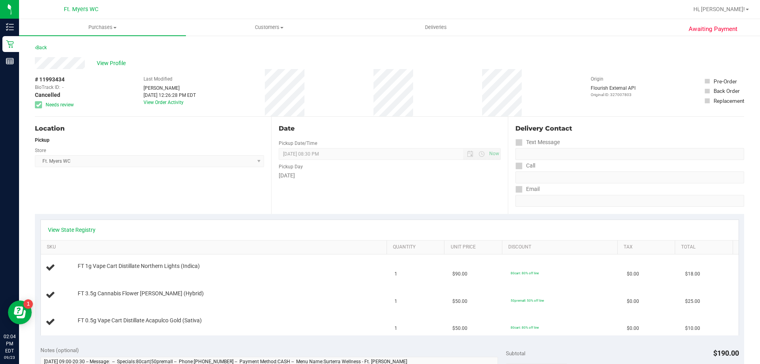
click at [48, 49] on div "Back" at bounding box center [389, 50] width 709 height 14
click at [41, 47] on link "Back" at bounding box center [41, 48] width 12 height 6
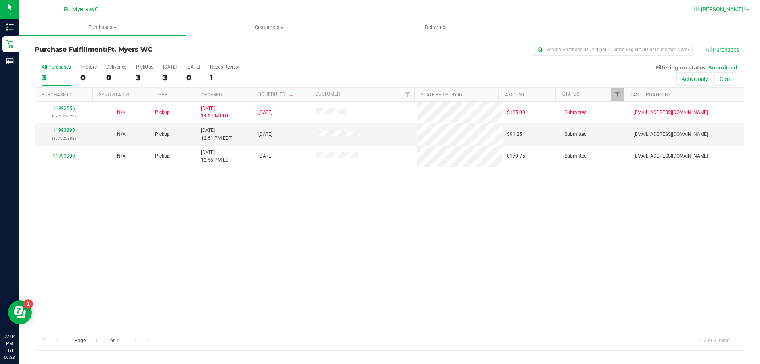
click at [751, 10] on link "Hi, [PERSON_NAME]!" at bounding box center [721, 9] width 62 height 8
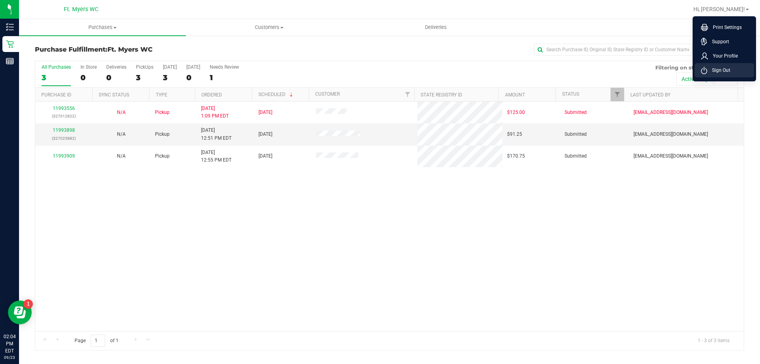
click at [723, 72] on span "Sign Out" at bounding box center [718, 70] width 23 height 8
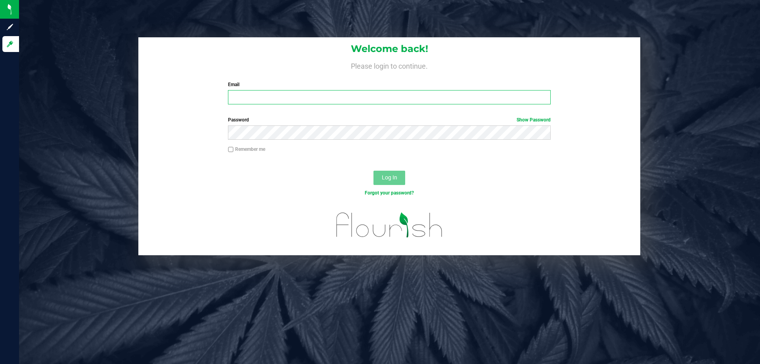
click at [307, 98] on input "Email" at bounding box center [389, 97] width 323 height 14
type input "[EMAIL_ADDRESS][DOMAIN_NAME]"
click at [374, 171] on button "Log In" at bounding box center [390, 178] width 32 height 14
